Goal: Transaction & Acquisition: Obtain resource

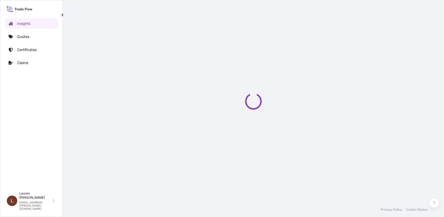
select select "2025"
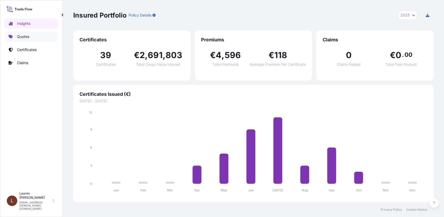
click at [26, 38] on p "Quotes" at bounding box center [23, 36] width 12 height 5
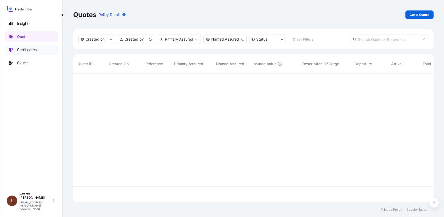
scroll to position [127, 356]
click at [23, 50] on p "Certificates" at bounding box center [27, 49] width 20 height 5
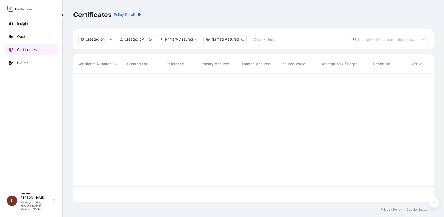
scroll to position [127, 356]
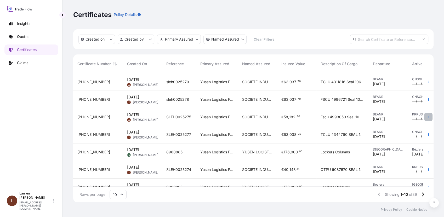
click at [427, 117] on icon "button" at bounding box center [428, 116] width 3 height 3
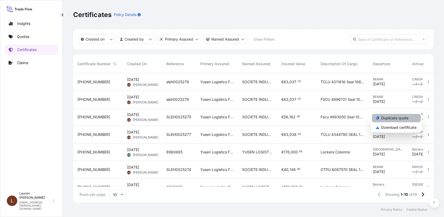
click at [389, 120] on p "Duplicate quote" at bounding box center [395, 117] width 27 height 5
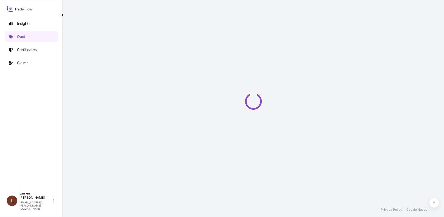
select select "Road / [GEOGRAPHIC_DATA]"
select select "Sea"
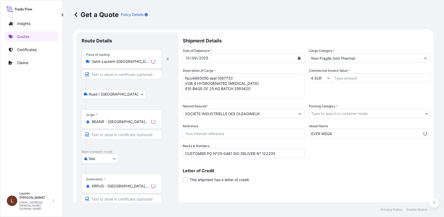
scroll to position [8, 0]
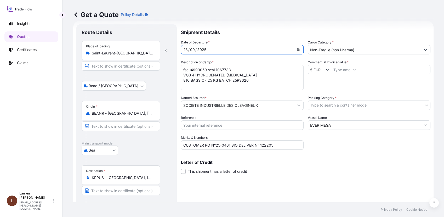
drag, startPoint x: 195, startPoint y: 50, endPoint x: 187, endPoint y: 50, distance: 7.9
click at [187, 50] on div "13 / 09 / 2025" at bounding box center [237, 49] width 113 height 9
drag, startPoint x: 194, startPoint y: 49, endPoint x: 183, endPoint y: 48, distance: 10.8
click at [182, 48] on div "13 / 09 / 2025" at bounding box center [237, 49] width 113 height 9
click at [194, 50] on div "09" at bounding box center [193, 50] width 6 height 6
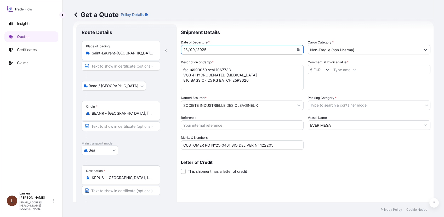
click at [297, 51] on icon "Calendar" at bounding box center [298, 49] width 3 height 3
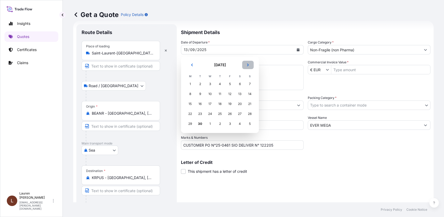
click at [251, 64] on button "Next" at bounding box center [248, 65] width 12 height 8
click at [232, 85] on div "3" at bounding box center [229, 83] width 9 height 9
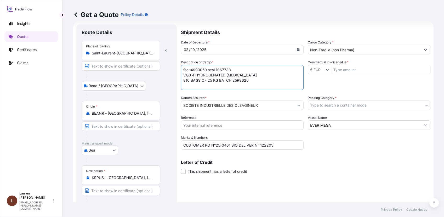
drag, startPoint x: 207, startPoint y: 69, endPoint x: 180, endPoint y: 69, distance: 26.4
click at [180, 69] on form "Route Details Place of loading Saint-Laurent-Blangy, France Road / Inland Road …" at bounding box center [253, 122] width 361 height 202
paste textarea "OTPU6190948"
drag, startPoint x: 235, startPoint y: 68, endPoint x: 222, endPoint y: 68, distance: 12.6
click at [222, 68] on textarea "fscu4993050 seal 1067733 VGB 4 HYDROGENATED SOYBEAN OIL 810 BAGS OF 25 KG BATCH…" at bounding box center [242, 77] width 123 height 25
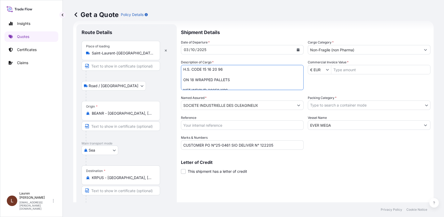
scroll to position [53, 0]
drag, startPoint x: 184, startPoint y: 74, endPoint x: 292, endPoint y: 104, distance: 112.8
click at [292, 104] on div "Date of Departure * 03 / 10 / 2025 Cargo Category * Non-Fragile (non Pharma) De…" at bounding box center [306, 95] width 250 height 110
paste textarea "REFINED SOYBEAN BXR EU 10 DRUMS OF 200 KGS – BATCH 24B4401 HS CODE : 15.07.90.1…"
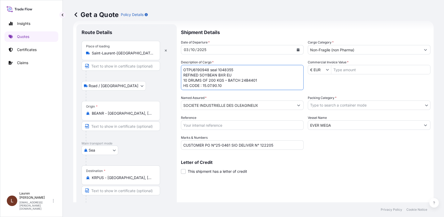
scroll to position [113, 0]
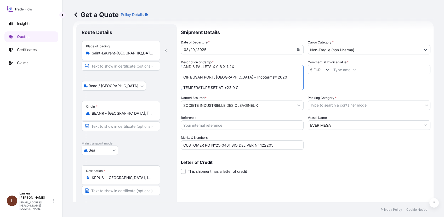
type textarea "OTPU6190948 seal 1048355 REFINED SOYBEAN BXR EU 10 DRUMS OF 200 KGS – BATCH 24B…"
click at [262, 127] on input "Reference" at bounding box center [242, 124] width 123 height 9
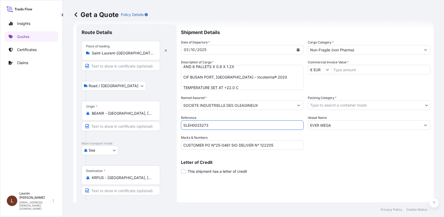
type input "SLEH0025273"
click at [280, 145] on input "CUSTOMER PO N°25-0461 SIO DELIVER N° 122205" at bounding box center [242, 144] width 123 height 9
drag, startPoint x: 284, startPoint y: 146, endPoint x: 182, endPoint y: 145, distance: 101.6
click at [182, 145] on input "CUSTOMER PO N°25-0461 SIO DELIVER N° 122205" at bounding box center [242, 144] width 123 height 9
paste input "SIO DELIVERY NUMBER:122683 CUSTOMER PO NUMBER: 25C11"
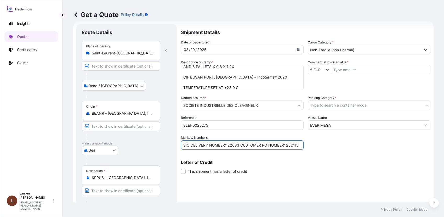
type input "SIO DELIVERY NUMBER:122683 CUSTOMER PO NUMBER: 25C115"
click at [322, 51] on input "Non-Fragile (non Pharma)" at bounding box center [364, 49] width 113 height 9
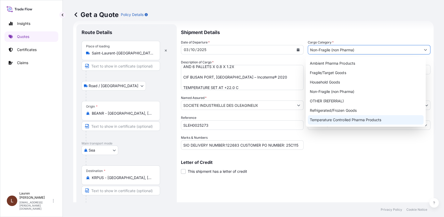
click at [324, 120] on div "Temperature Controlled Pharma Products" at bounding box center [366, 119] width 116 height 9
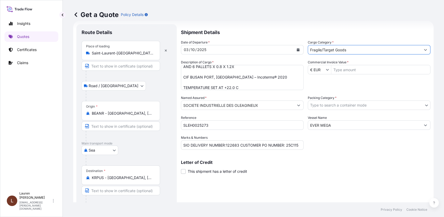
click at [423, 52] on button "Show suggestions" at bounding box center [425, 49] width 9 height 9
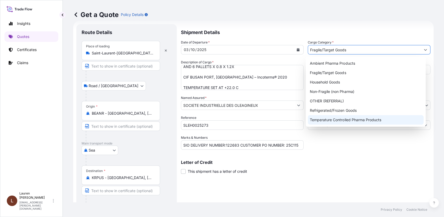
click at [327, 121] on div "Temperature Controlled Pharma Products" at bounding box center [366, 119] width 116 height 9
type input "Temperature Controlled Pharma Products"
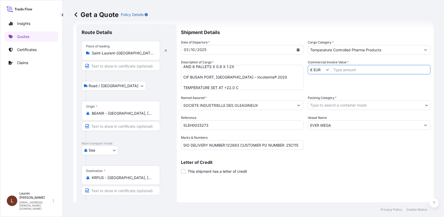
click at [342, 70] on input "Commercial Invoice Value *" at bounding box center [381, 69] width 99 height 9
type input "138.932"
click at [335, 107] on body "138.932 Insights Quotes Certificates Claims L Lauren Desgranges lauren.desgrang…" at bounding box center [222, 108] width 444 height 217
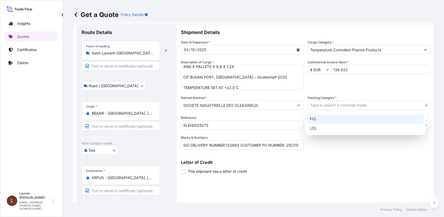
click at [312, 120] on div "FCL" at bounding box center [366, 118] width 116 height 9
select select "21"
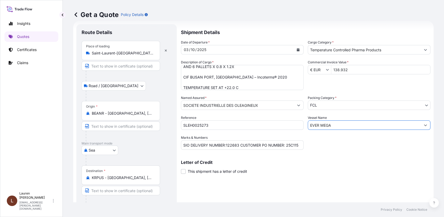
drag, startPoint x: 336, startPoint y: 127, endPoint x: 306, endPoint y: 125, distance: 30.4
click at [308, 125] on input "EVER MEGA" at bounding box center [364, 124] width 113 height 9
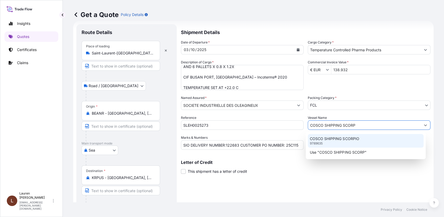
click at [322, 140] on p "COSCO SHIPPING SCORPIO" at bounding box center [334, 138] width 49 height 5
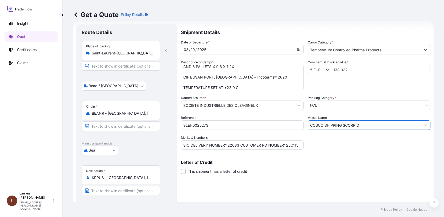
scroll to position [28, 0]
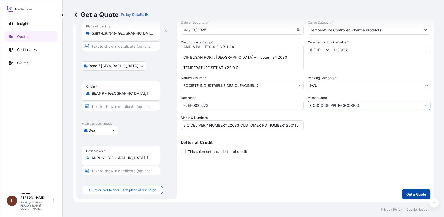
type input "COSCO SHIPPING SCORPIO"
click at [410, 194] on p "Get a Quote" at bounding box center [417, 194] width 20 height 5
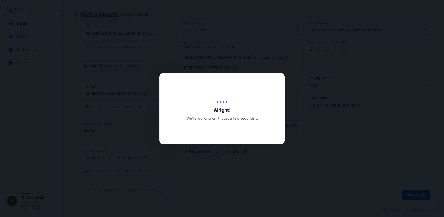
type input "[DATE]"
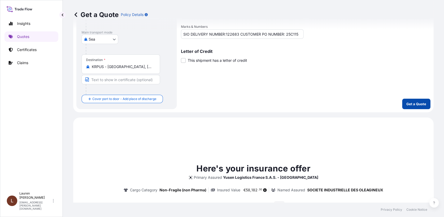
scroll to position [211, 0]
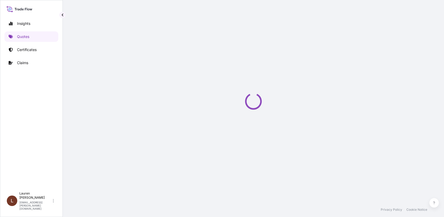
select select "Road / [GEOGRAPHIC_DATA]"
select select "Sea"
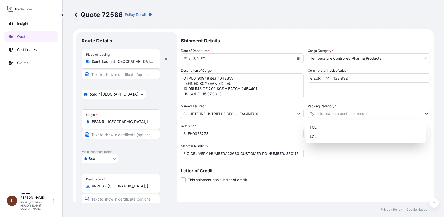
click at [340, 114] on body "Insights Quotes Certificates Claims L [PERSON_NAME] [PERSON_NAME][EMAIL_ADDRESS…" at bounding box center [222, 108] width 444 height 217
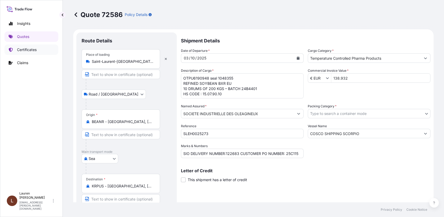
click at [21, 48] on p "Certificates" at bounding box center [27, 49] width 20 height 5
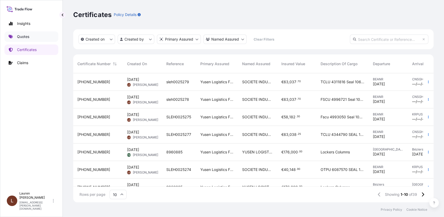
click at [28, 37] on p "Quotes" at bounding box center [23, 36] width 12 height 5
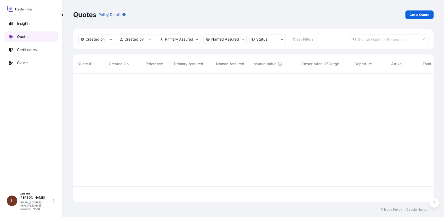
scroll to position [127, 356]
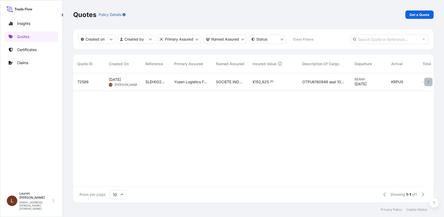
click at [428, 83] on icon "button" at bounding box center [428, 81] width 3 height 3
click at [401, 84] on p "Edit quote" at bounding box center [403, 82] width 18 height 5
select select "Road / [GEOGRAPHIC_DATA]"
select select "Sea"
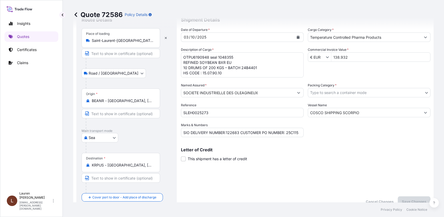
scroll to position [29, 0]
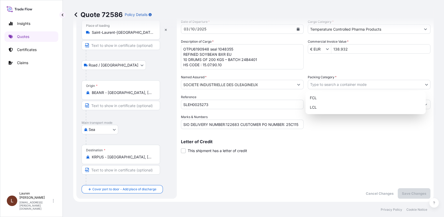
click at [336, 85] on body "Insights Quotes Certificates Claims L [PERSON_NAME] [PERSON_NAME][EMAIL_ADDRESS…" at bounding box center [222, 108] width 444 height 217
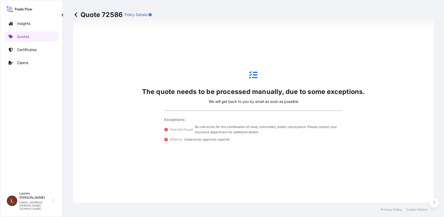
scroll to position [328, 0]
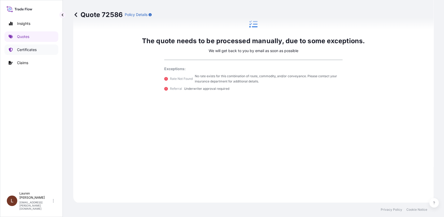
click at [23, 50] on p "Certificates" at bounding box center [27, 49] width 20 height 5
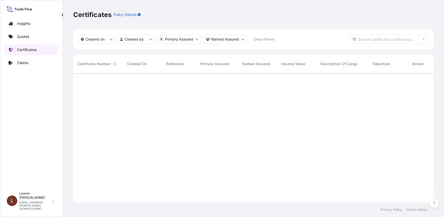
scroll to position [127, 356]
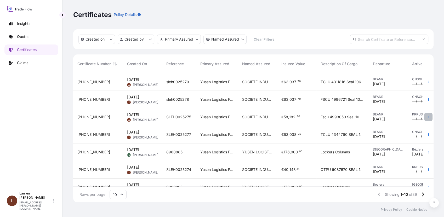
click at [427, 116] on icon "button" at bounding box center [428, 116] width 3 height 3
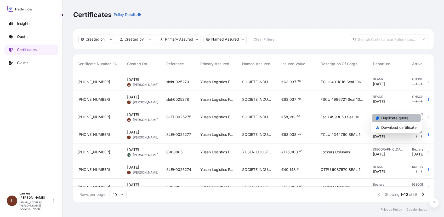
click at [402, 118] on p "Duplicate quote" at bounding box center [395, 117] width 27 height 5
select select "Road / [GEOGRAPHIC_DATA]"
select select "Sea"
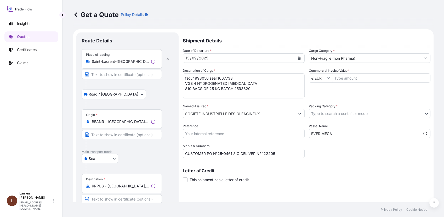
scroll to position [8, 0]
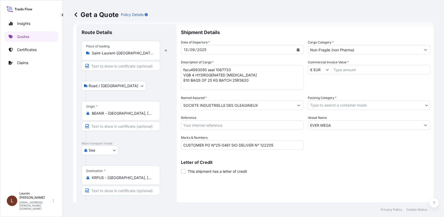
click at [188, 49] on div "13" at bounding box center [186, 50] width 5 height 6
click at [184, 49] on div "13 / 09 / 2025" at bounding box center [237, 49] width 113 height 9
click at [297, 49] on icon "Calendar" at bounding box center [298, 49] width 3 height 3
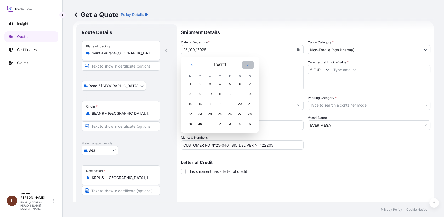
click at [249, 65] on icon "Next" at bounding box center [248, 64] width 3 height 3
click at [230, 84] on div "3" at bounding box center [229, 83] width 9 height 9
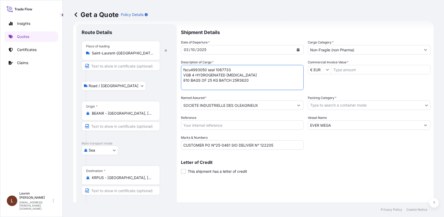
drag, startPoint x: 207, startPoint y: 69, endPoint x: 184, endPoint y: 69, distance: 23.8
click at [184, 69] on textarea "fscu4993050 seal 1067733 VGB 4 HYDROGENATED SOYBEAN OIL 810 BAGS OF 25 KG BATCH…" at bounding box center [242, 77] width 123 height 25
paste textarea "OOLU2072861"
click at [236, 70] on textarea "fscu4993050 seal 1067733 VGB 4 HYDROGENATED SOYBEAN OIL 810 BAGS OF 25 KG BATCH…" at bounding box center [242, 77] width 123 height 25
drag, startPoint x: 237, startPoint y: 70, endPoint x: 224, endPoint y: 69, distance: 12.3
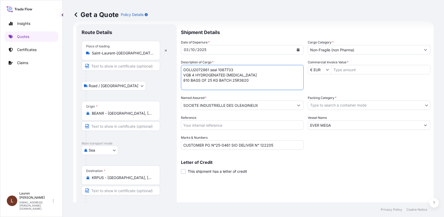
click at [224, 69] on textarea "fscu4993050 seal 1067733 VGB 4 HYDROGENATED SOYBEAN OIL 810 BAGS OF 25 KG BATCH…" at bounding box center [242, 77] width 123 height 25
paste textarea "048354"
drag, startPoint x: 184, startPoint y: 75, endPoint x: 262, endPoint y: 98, distance: 81.3
click at [262, 98] on div "Date of Departure * 03 / 10 / 2025 Cargo Category * Non-Fragile (non Pharma) De…" at bounding box center [306, 95] width 250 height 110
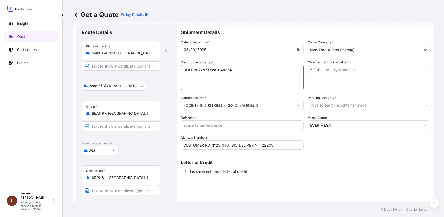
scroll to position [0, 0]
click at [199, 74] on textarea "fscu4993050 seal 1067733 VGB 4 HYDROGENATED SOYBEAN OIL 810 BAGS OF 25 KG BATCH…" at bounding box center [242, 77] width 123 height 25
paste textarea "REFINED OLIVE OIL IV 60 DRUMS OF 56.5 KGS – BATCH 25C2412 HS CODE : 15099000 ON…"
type textarea "OOLU2072861 seal 048354 REFINED OLIVE OIL IV 60 DRUMS OF 56.5 KGS – BATCH 25C24…"
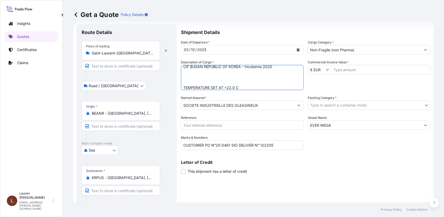
click at [230, 126] on input "Reference" at bounding box center [242, 124] width 123 height 9
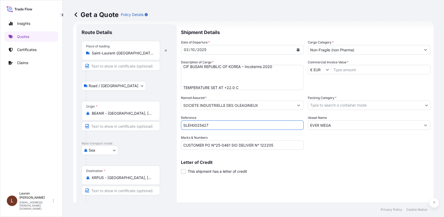
type input "SLEH0025427"
click at [279, 145] on input "CUSTOMER PO N°25-0461 SIO DELIVER N° 122205" at bounding box center [242, 144] width 123 height 9
drag, startPoint x: 286, startPoint y: 146, endPoint x: 180, endPoint y: 143, distance: 105.8
click at [180, 143] on form "Route Details Place of loading Saint-Laurent-Blangy, France Road / Inland Road …" at bounding box center [253, 122] width 361 height 202
paste input "SIO DELIVERY NUMBER: 120353 CUSTOMER PO NUMBER: YSM2024314011"
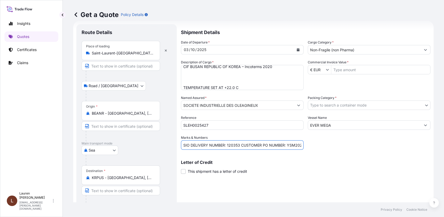
scroll to position [0, 16]
type input "SIO DELIVERY NUMBER: 120353 CUSTOMER PO NUMBER: YSM2024314011"
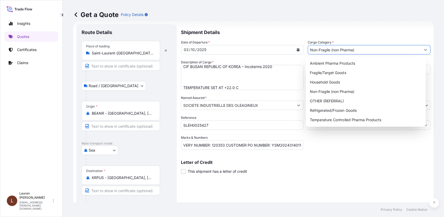
click at [423, 50] on button "Show suggestions" at bounding box center [425, 49] width 9 height 9
click at [344, 121] on div "Temperature Controlled Pharma Products" at bounding box center [366, 119] width 116 height 9
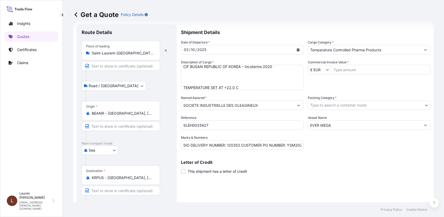
type input "Refrigerated/Frozen Goods"
click at [421, 106] on body "7 options available. Insights Quotes Certificates Claims L Lauren Desgranges la…" at bounding box center [222, 108] width 444 height 217
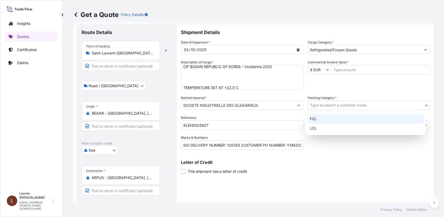
click at [315, 121] on div "FCL" at bounding box center [366, 118] width 116 height 9
select select "21"
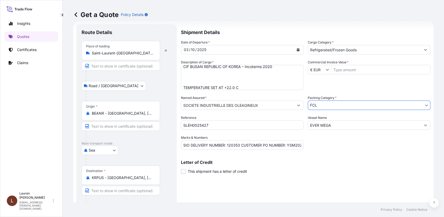
click at [378, 121] on input "EVER MEGA" at bounding box center [364, 124] width 113 height 9
drag, startPoint x: 375, startPoint y: 124, endPoint x: 301, endPoint y: 123, distance: 74.1
click at [301, 123] on div "Date of Departure * 03 / 10 / 2025 Cargo Category * Refrigerated/Frozen Goods D…" at bounding box center [306, 95] width 250 height 110
type input "S"
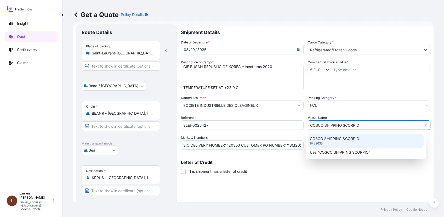
click at [335, 141] on div "COSCO SHIPPING SCORPIO 9789635" at bounding box center [366, 141] width 116 height 14
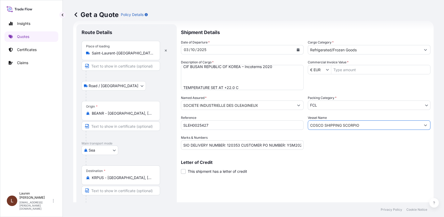
type input "COSCO SHIPPING SCORPIO"
click at [344, 70] on input "Commercial Invoice Value *" at bounding box center [381, 69] width 99 height 9
click at [348, 105] on body "876.315 Insights Quotes Certificates Claims L Lauren Desgranges lauren.desgrang…" at bounding box center [222, 108] width 444 height 217
drag, startPoint x: 345, startPoint y: 70, endPoint x: 336, endPoint y: 70, distance: 8.6
click at [336, 70] on input "876.315" at bounding box center [381, 69] width 99 height 9
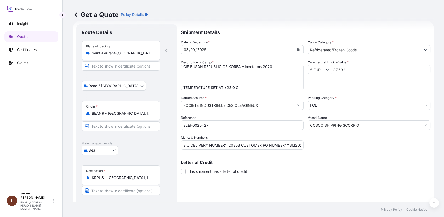
click at [347, 84] on div "Date of Departure * 03 / 10 / 2025 Cargo Category * Refrigerated/Frozen Goods D…" at bounding box center [306, 95] width 250 height 110
click at [346, 70] on input "87.632" at bounding box center [381, 69] width 99 height 9
click at [343, 103] on body "876.325 Insights Quotes Certificates Claims L Lauren Desgranges lauren.desgrang…" at bounding box center [222, 108] width 444 height 217
drag, startPoint x: 353, startPoint y: 71, endPoint x: 336, endPoint y: 69, distance: 16.9
click at [336, 69] on input "876.325" at bounding box center [381, 69] width 99 height 9
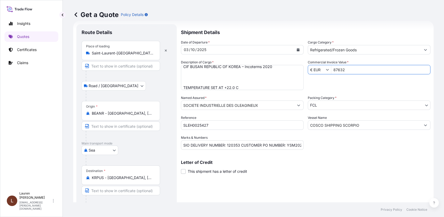
type input "87.632"
click at [343, 84] on div "Date of Departure * 03 / 10 / 2025 Cargo Category * Refrigerated/Frozen Goods D…" at bounding box center [306, 95] width 250 height 110
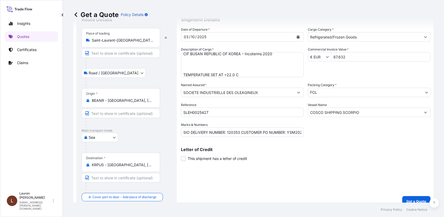
scroll to position [28, 0]
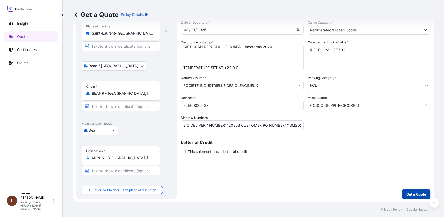
click at [410, 195] on p "Get a Quote" at bounding box center [417, 194] width 20 height 5
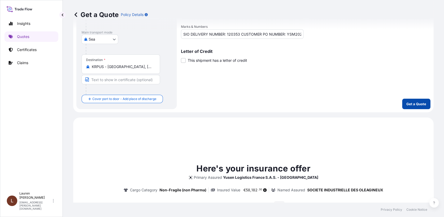
scroll to position [211, 0]
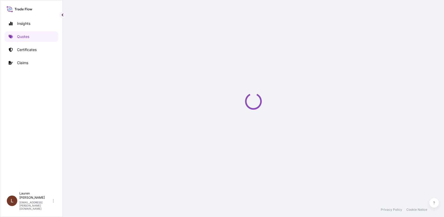
select select "Road / [GEOGRAPHIC_DATA]"
select select "Sea"
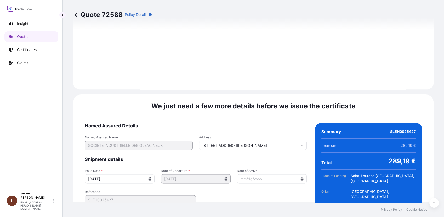
scroll to position [636, 0]
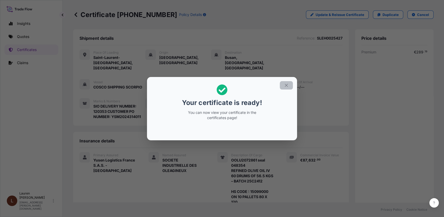
click at [288, 86] on icon "button" at bounding box center [286, 85] width 5 height 5
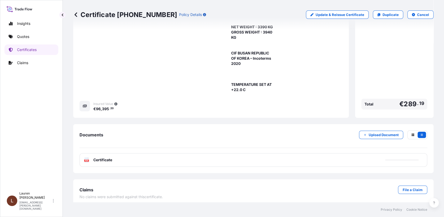
scroll to position [188, 0]
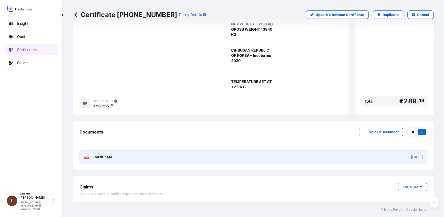
click at [147, 155] on link "PDF Certificate 2025-09-30" at bounding box center [254, 157] width 348 height 14
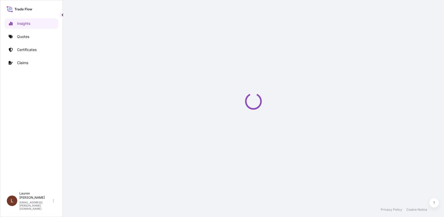
select select "2025"
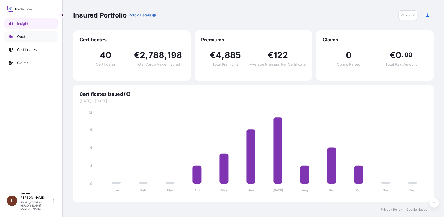
click at [23, 37] on p "Quotes" at bounding box center [23, 36] width 12 height 5
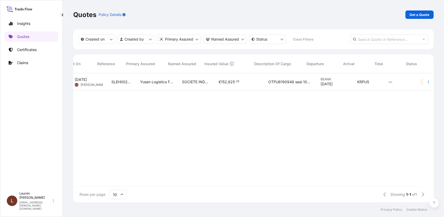
scroll to position [0, 63]
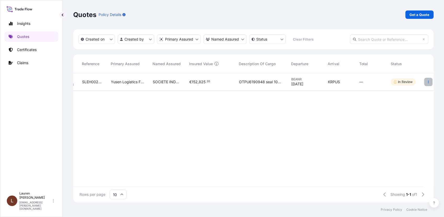
click at [430, 81] on button "button" at bounding box center [429, 82] width 8 height 8
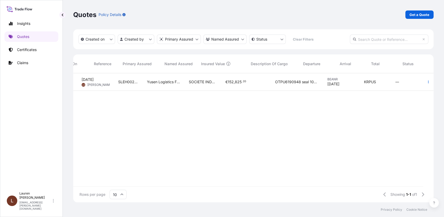
scroll to position [0, 0]
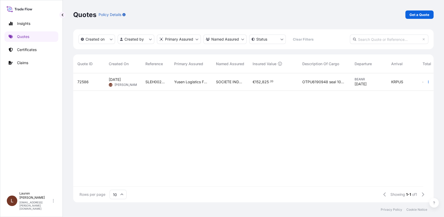
click at [125, 85] on span "[PERSON_NAME]" at bounding box center [127, 85] width 25 height 4
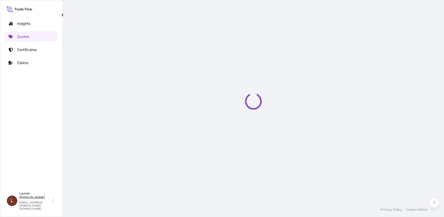
select select "Road / [GEOGRAPHIC_DATA]"
select select "Sea"
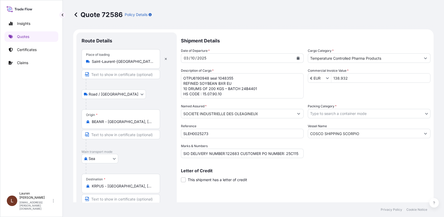
click at [324, 113] on body "Insights Quotes Certificates Claims L [PERSON_NAME] [PERSON_NAME][EMAIL_ADDRESS…" at bounding box center [222, 108] width 444 height 217
click at [24, 49] on p "Certificates" at bounding box center [27, 49] width 20 height 5
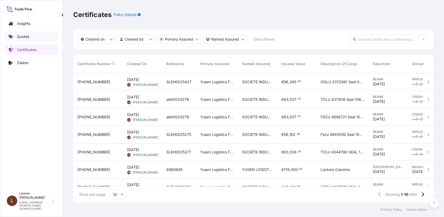
click at [31, 37] on link "Quotes" at bounding box center [31, 36] width 54 height 10
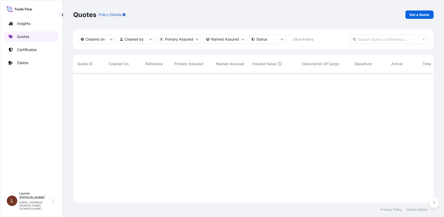
scroll to position [127, 356]
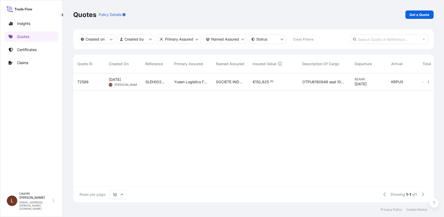
drag, startPoint x: 121, startPoint y: 82, endPoint x: 264, endPoint y: 133, distance: 152.1
click at [264, 133] on div "72586 [DATE] [PERSON_NAME] SLEH0025273 Yusen Logistics France S.A.S. - Le Havre…" at bounding box center [285, 129] width 424 height 113
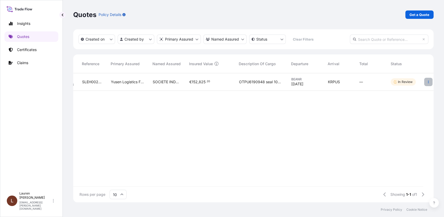
click at [430, 82] on icon "button" at bounding box center [428, 81] width 3 height 3
click at [397, 84] on p "Edit quote" at bounding box center [403, 82] width 18 height 5
select select "Road / [GEOGRAPHIC_DATA]"
select select "Sea"
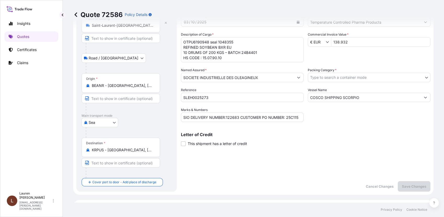
scroll to position [35, 0]
click at [351, 43] on input "138.932" at bounding box center [381, 42] width 99 height 9
click at [325, 78] on body "Insights Quotes Certificates Claims L [PERSON_NAME] [PERSON_NAME][EMAIL_ADDRESS…" at bounding box center [222, 108] width 444 height 217
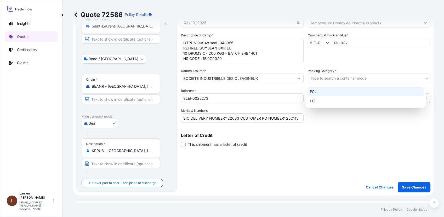
click at [319, 92] on div "FCL" at bounding box center [366, 91] width 116 height 9
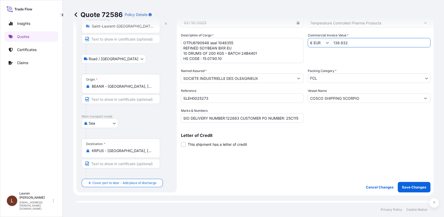
drag, startPoint x: 348, startPoint y: 42, endPoint x: 331, endPoint y: 44, distance: 17.1
click at [332, 44] on input "138.932" at bounding box center [381, 42] width 99 height 9
type input "138.932"
click at [369, 99] on input "COSCO SHIPPING SCORPIO" at bounding box center [364, 97] width 113 height 9
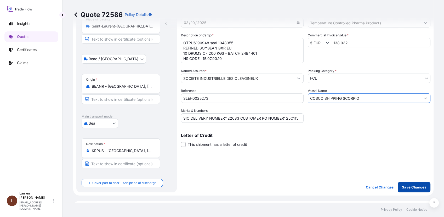
click at [409, 186] on p "Save Changes" at bounding box center [414, 187] width 24 height 5
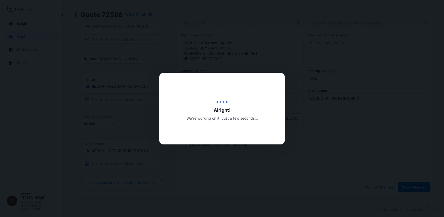
type input "[DATE]"
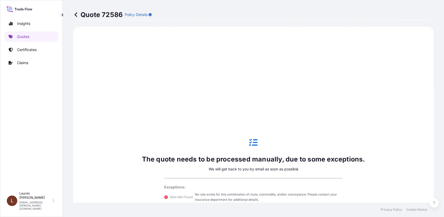
select select "Road / [GEOGRAPHIC_DATA]"
select select "Sea"
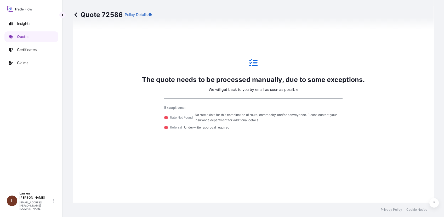
scroll to position [328, 0]
